Goal: Transaction & Acquisition: Book appointment/travel/reservation

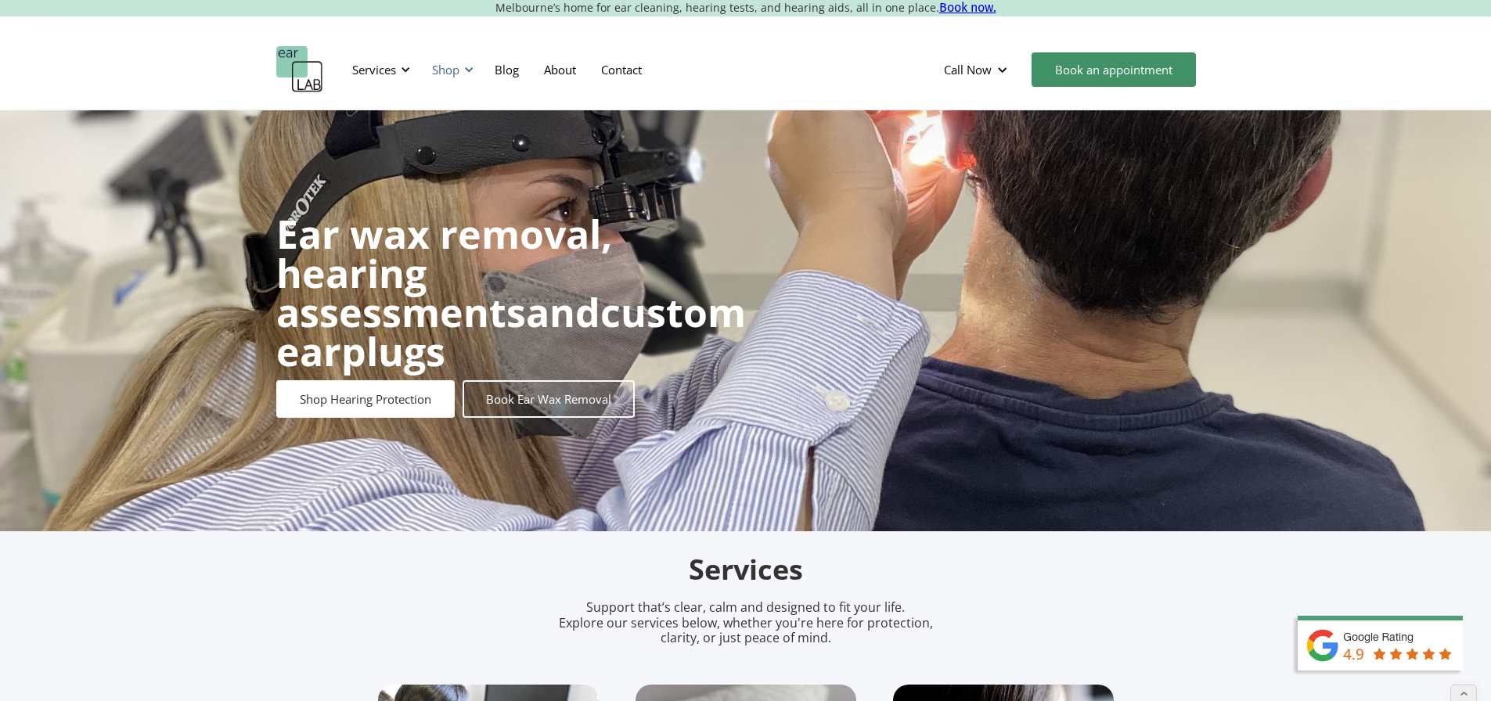
click at [450, 66] on div "Shop" at bounding box center [445, 70] width 27 height 16
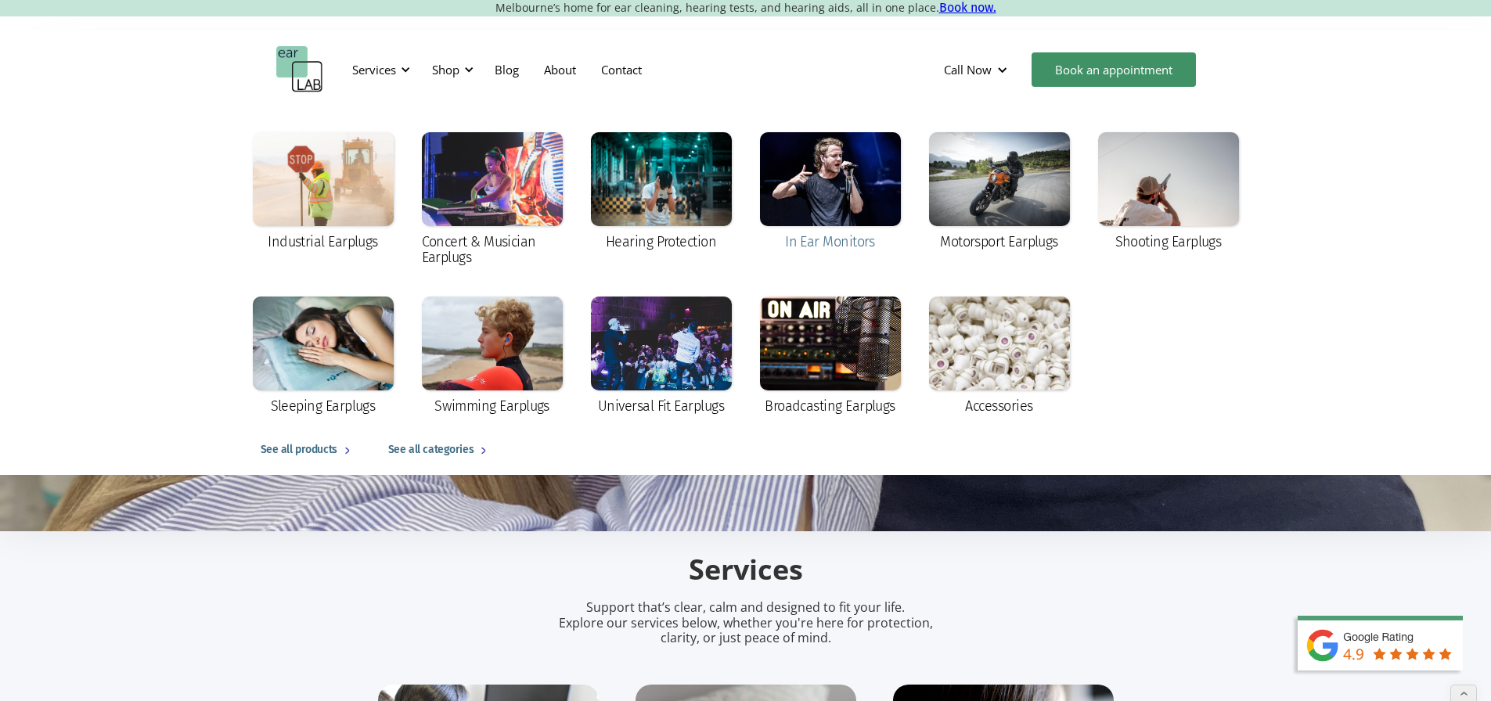
click at [815, 185] on div at bounding box center [830, 179] width 141 height 94
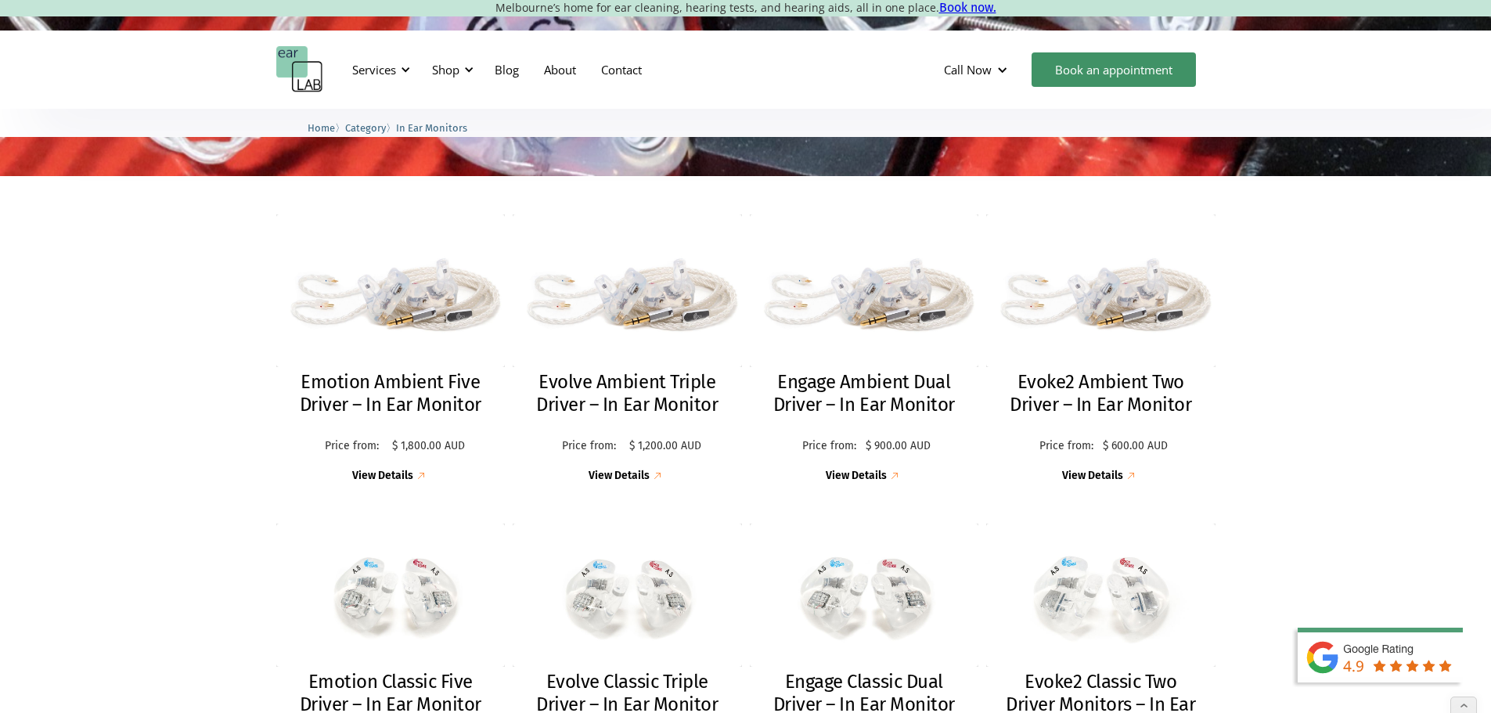
scroll to position [313, 0]
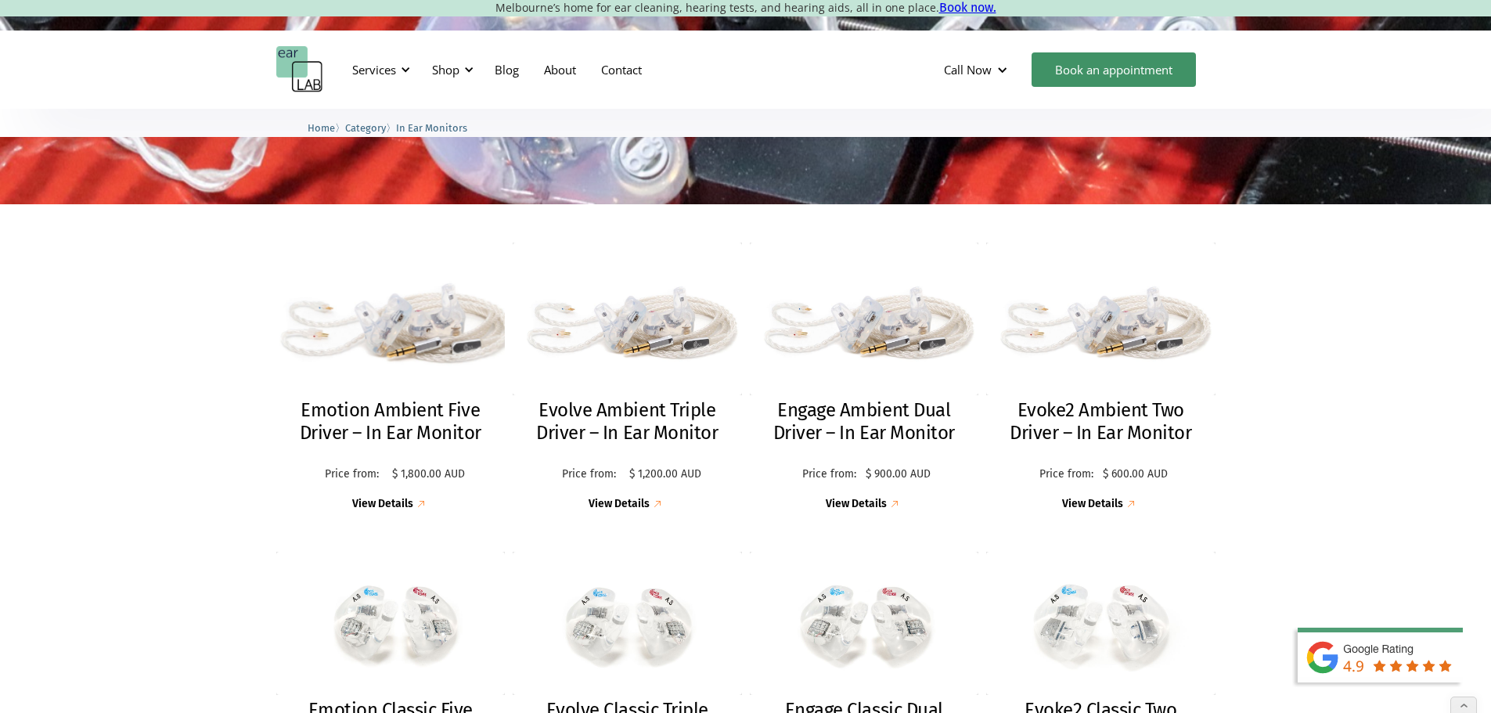
click at [415, 414] on h2 "Emotion Ambient Five Driver – In Ear Monitor" at bounding box center [391, 421] width 198 height 45
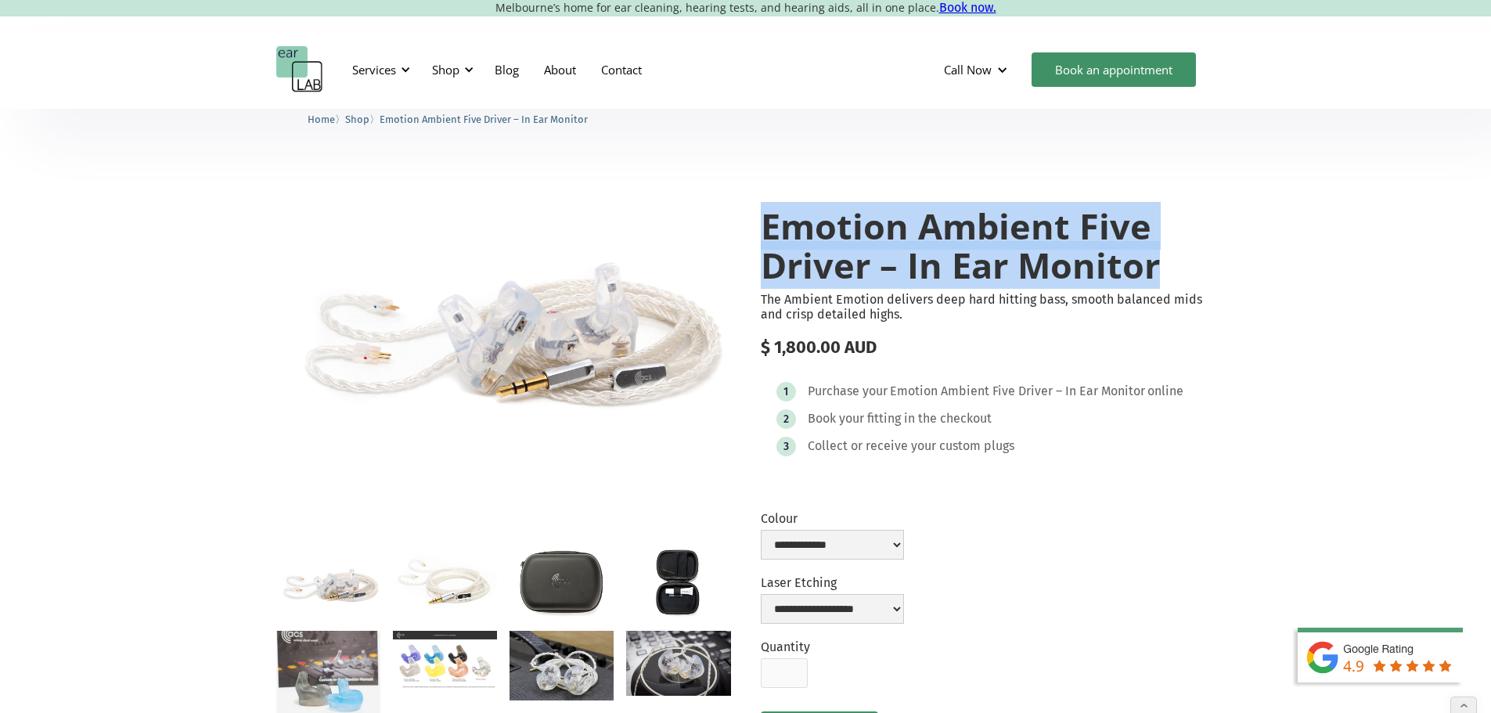
drag, startPoint x: 1095, startPoint y: 257, endPoint x: 1163, endPoint y: 273, distance: 69.8
click at [1163, 273] on h1 "Emotion Ambient Five Driver – In Ear Monitor" at bounding box center [988, 245] width 455 height 77
click at [372, 70] on div "Services" at bounding box center [374, 70] width 44 height 16
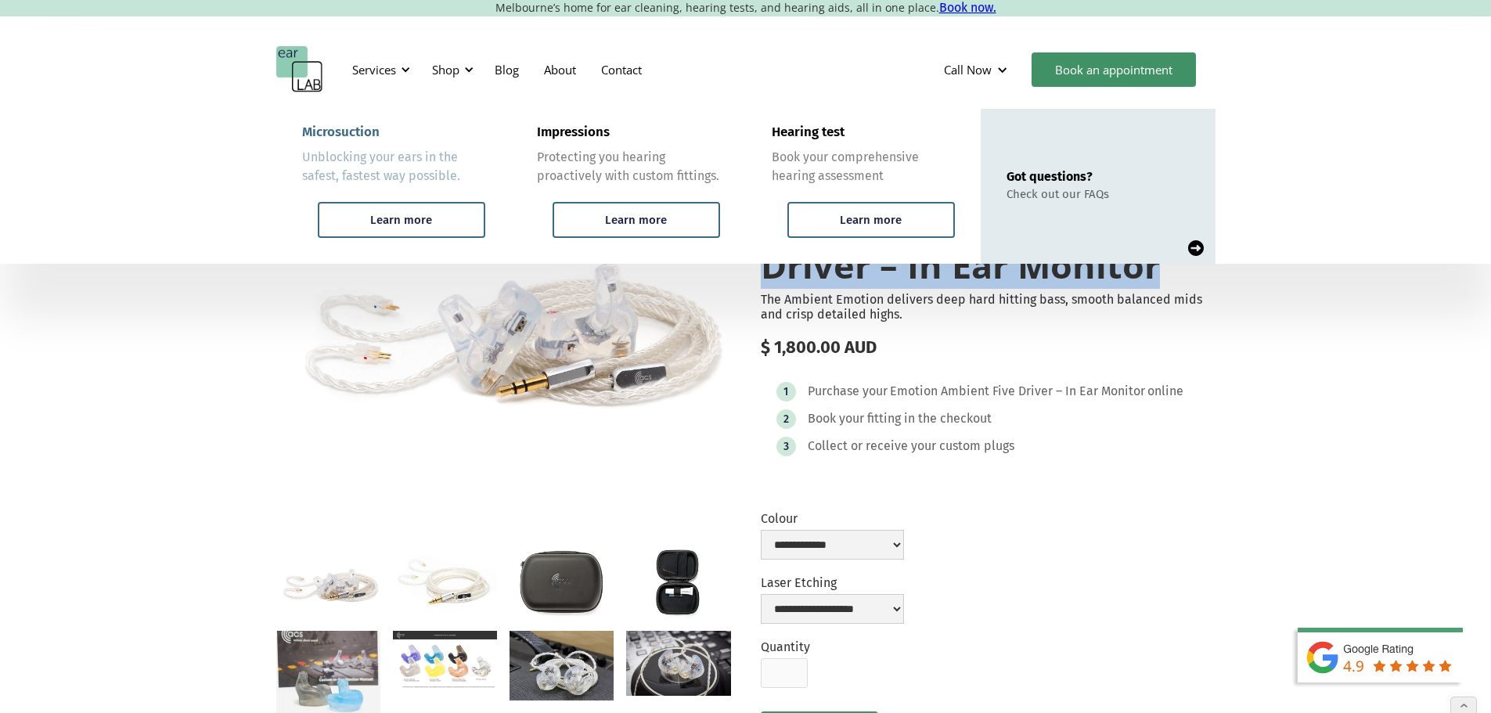
click at [345, 129] on div "Microsuction" at bounding box center [340, 132] width 77 height 16
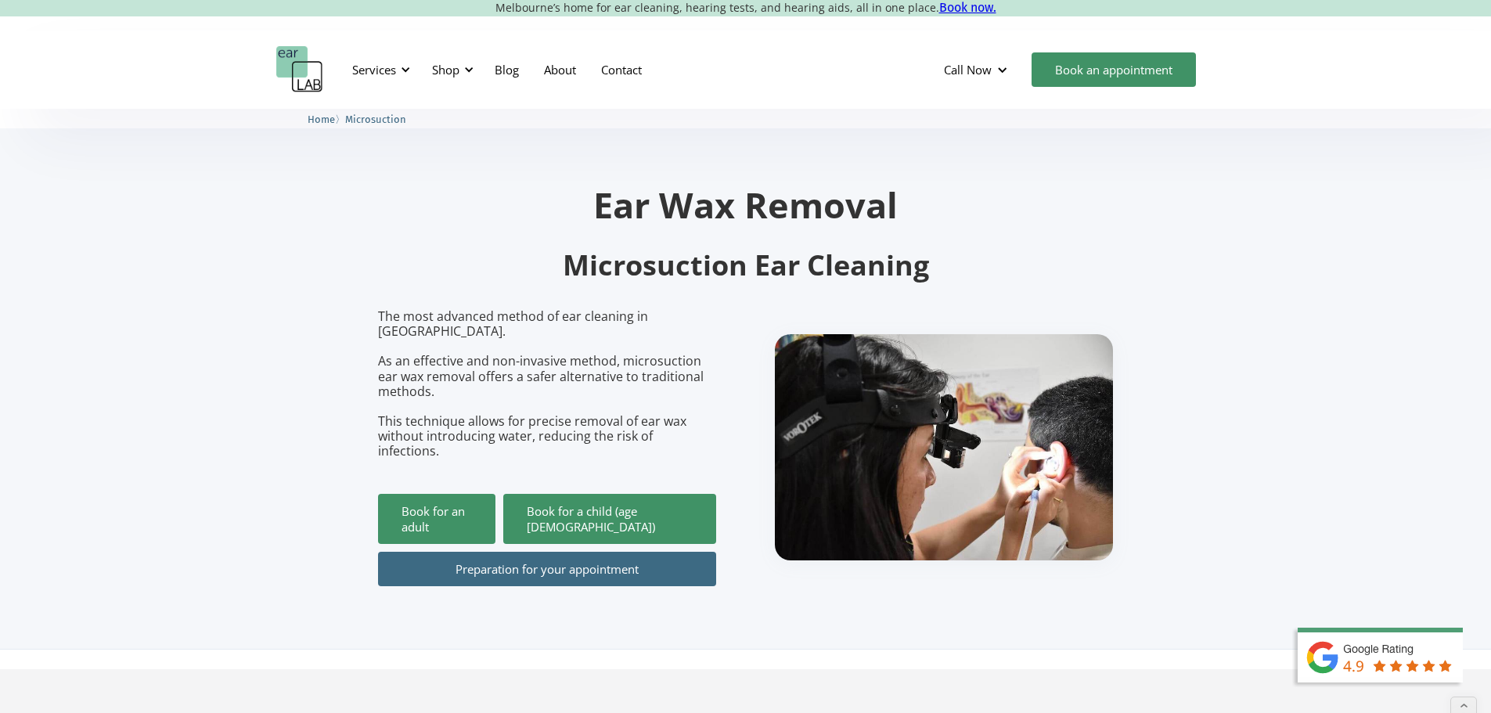
click at [1151, 200] on section "Ear Wax Removal Microsuction Ear Cleaning The most advanced method of ear clean…" at bounding box center [745, 379] width 1491 height 541
click at [448, 494] on link "Book for an adult" at bounding box center [436, 519] width 117 height 50
click at [451, 65] on div "Shop" at bounding box center [445, 70] width 27 height 16
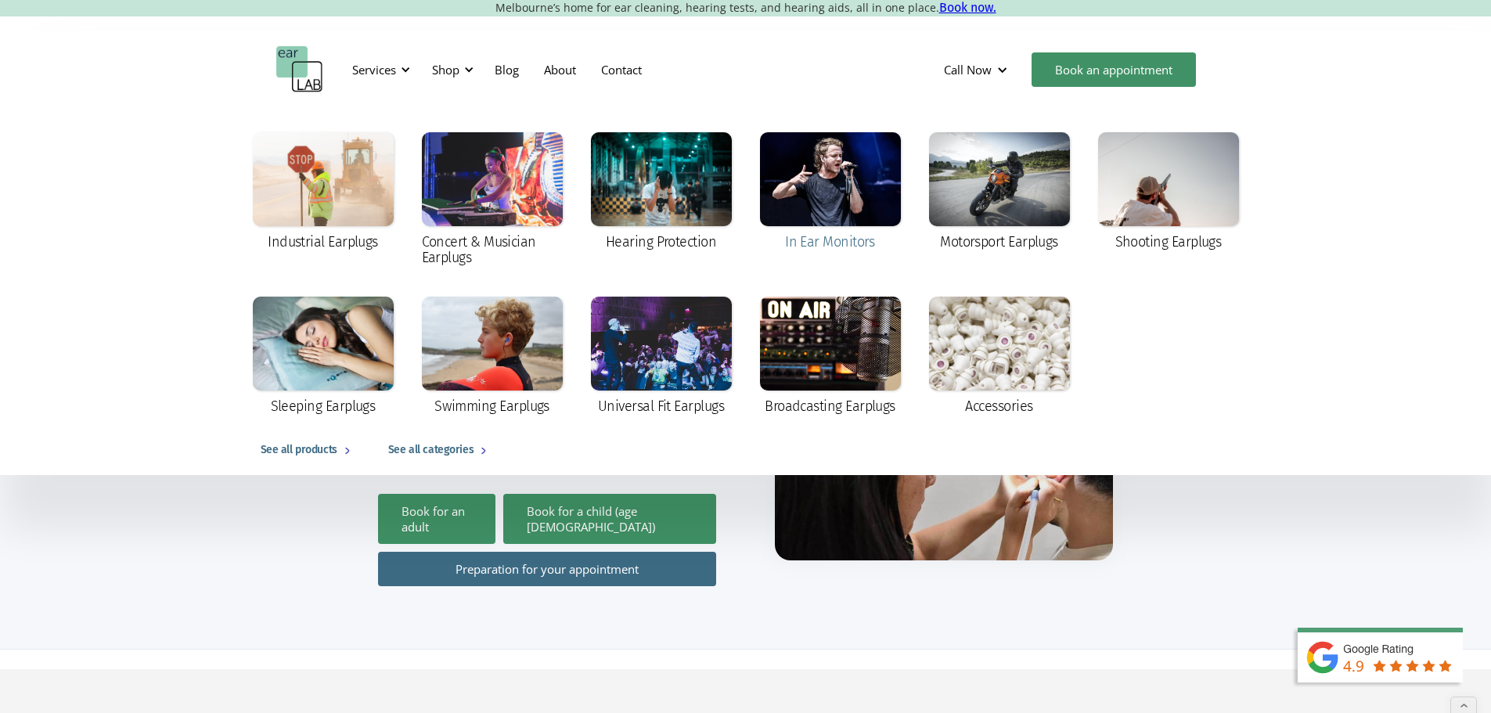
click at [811, 187] on div at bounding box center [830, 179] width 141 height 94
